Goal: Task Accomplishment & Management: Manage account settings

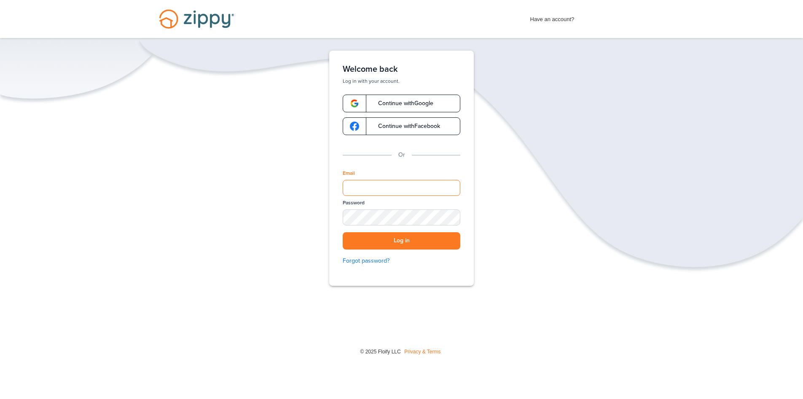
click at [385, 191] on input "Email" at bounding box center [402, 188] width 118 height 16
type input "**********"
click at [399, 242] on button "Log in" at bounding box center [402, 240] width 118 height 17
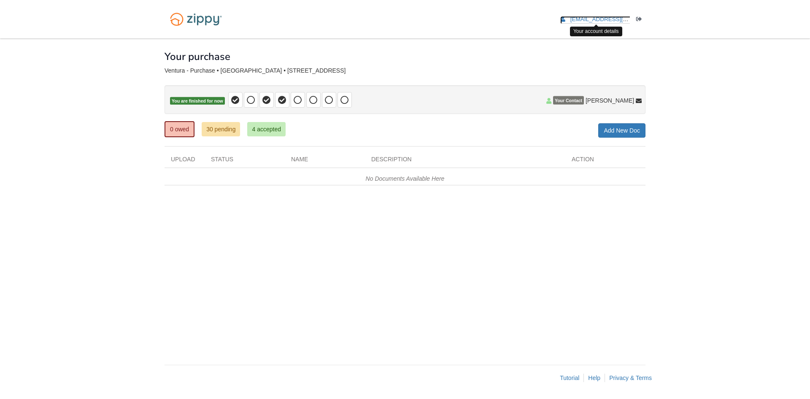
click at [590, 19] on span "[EMAIL_ADDRESS][DOMAIN_NAME]" at bounding box center [618, 19] width 97 height 6
